Goal: Find specific page/section

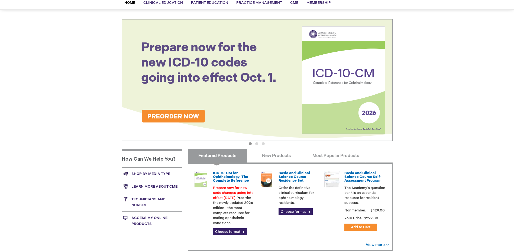
scroll to position [54, 0]
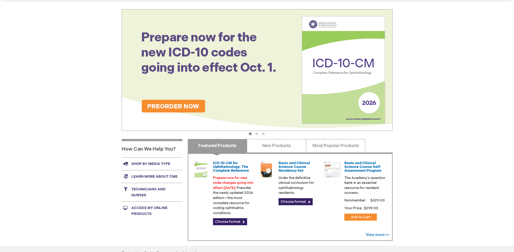
click at [166, 164] on link "Shop by media type" at bounding box center [152, 164] width 61 height 13
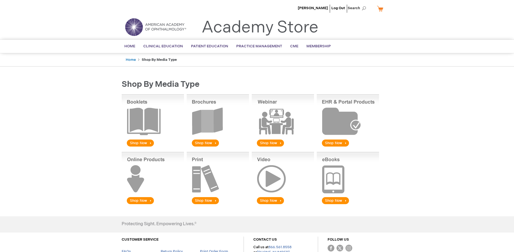
click at [204, 142] on img at bounding box center [218, 120] width 62 height 53
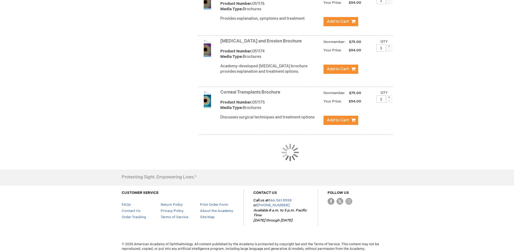
scroll to position [487, 0]
